Goal: Download file/media

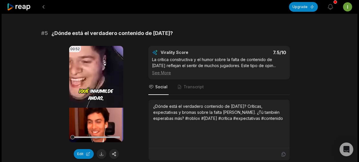
scroll to position [708, 0]
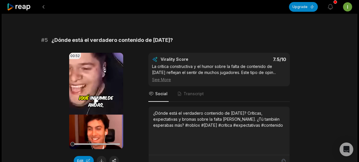
drag, startPoint x: 111, startPoint y: 100, endPoint x: 118, endPoint y: 99, distance: 6.5
click at [109, 104] on video "Your browser does not support mp4 format." at bounding box center [96, 101] width 54 height 96
click at [103, 156] on button at bounding box center [102, 161] width 10 height 10
drag, startPoint x: 155, startPoint y: 111, endPoint x: 198, endPoint y: 136, distance: 49.5
click at [198, 136] on div "¿Dónde está el verdadero contenido de [DATE]? Críticas, expectativas y bromas s…" at bounding box center [219, 130] width 132 height 41
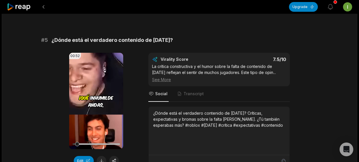
click at [195, 135] on div "¿Dónde está el verdadero contenido de [DATE]? Críticas, expectativas y bromas s…" at bounding box center [219, 130] width 132 height 41
drag, startPoint x: 184, startPoint y: 133, endPoint x: 152, endPoint y: 111, distance: 39.5
click at [152, 111] on div "¿Dónde está el verdadero contenido de [DATE]? Críticas, expectativas y bromas s…" at bounding box center [219, 130] width 141 height 48
copy div "¿Dónde está el verdadero contenido de [DATE]? Críticas, expectativas y bromas s…"
click at [92, 111] on video "Your browser does not support mp4 format." at bounding box center [96, 101] width 54 height 96
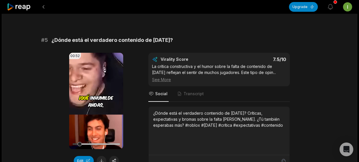
copy div "¿Dónde está el verdadero contenido de [DATE]? Críticas, expectativas y bromas s…"
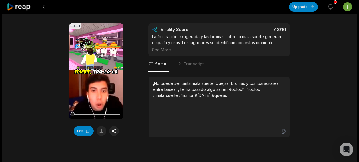
scroll to position [908, 0]
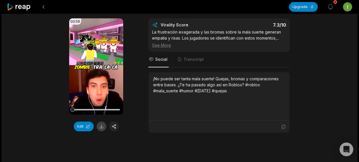
click at [103, 123] on button at bounding box center [102, 126] width 10 height 10
drag, startPoint x: 154, startPoint y: 79, endPoint x: 228, endPoint y: 99, distance: 76.7
click at [228, 99] on div "¡No puede ser tanta mala suerte! Quejas, bromas y comparaciones entre bases. ¿T…" at bounding box center [219, 96] width 132 height 41
click at [156, 76] on div "¡No puede ser tanta mala suerte! Quejas, bromas y comparaciones entre bases. ¿T…" at bounding box center [219, 85] width 132 height 18
drag, startPoint x: 151, startPoint y: 74, endPoint x: 223, endPoint y: 97, distance: 75.4
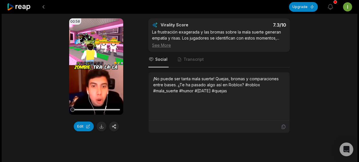
click at [223, 97] on div "¡No puede ser tanta mala suerte! Quejas, bromas y comparaciones entre bases. ¿T…" at bounding box center [219, 96] width 141 height 48
copy div "¡No puede ser tanta mala suerte! Quejas, bromas y comparaciones entre bases. ¿T…"
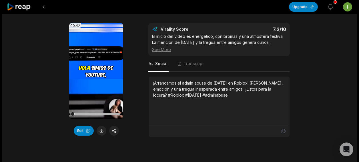
scroll to position [1053, 0]
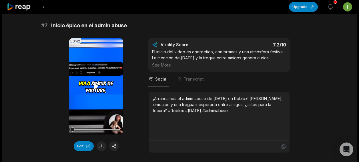
click at [95, 84] on icon at bounding box center [96, 86] width 4 height 5
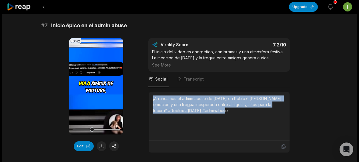
drag, startPoint x: 152, startPoint y: 95, endPoint x: 252, endPoint y: 121, distance: 103.4
click at [252, 121] on div "¡Arrancamos el admin abuse de [DATE] en Roblox! [PERSON_NAME], emoción y una tr…" at bounding box center [219, 116] width 141 height 48
copy div "¡Arrancamos el admin abuse de [DATE] en Roblox! [PERSON_NAME], emoción y una tr…"
click at [100, 141] on button at bounding box center [102, 146] width 10 height 10
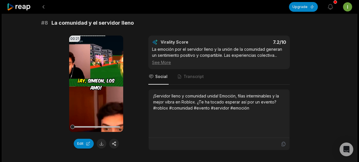
scroll to position [1225, 0]
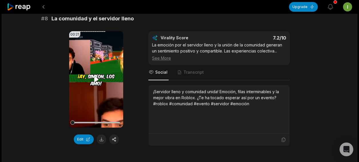
click at [92, 79] on video "Your browser does not support mp4 format." at bounding box center [96, 79] width 54 height 96
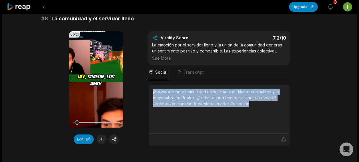
drag, startPoint x: 152, startPoint y: 86, endPoint x: 259, endPoint y: 102, distance: 107.8
click at [259, 102] on div "¡Servidor lleno y comunidad unida! Emoción, filas interminables y la mejor vibr…" at bounding box center [219, 109] width 141 height 48
copy div "¡Servidor lleno y comunidad unida! Emoción, filas interminables y la mejor vibr…"
click at [103, 137] on button at bounding box center [102, 139] width 10 height 10
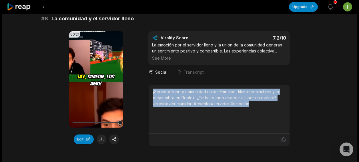
drag, startPoint x: 153, startPoint y: 86, endPoint x: 252, endPoint y: 101, distance: 100.2
click at [252, 101] on div "¡Servidor lleno y comunidad unida! Emoción, filas interminables y la mejor vibr…" at bounding box center [219, 109] width 141 height 48
copy div "¡Servidor lleno y comunidad unida! Emoción, filas interminables y la mejor vibr…"
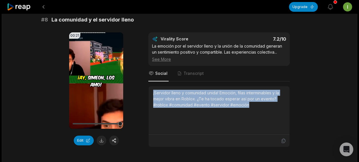
scroll to position [1209, 0]
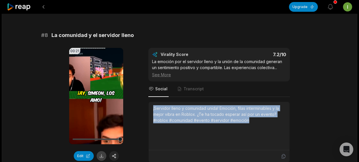
click at [102, 156] on button at bounding box center [102, 156] width 10 height 10
